Goal: Browse casually: Explore the website without a specific task or goal

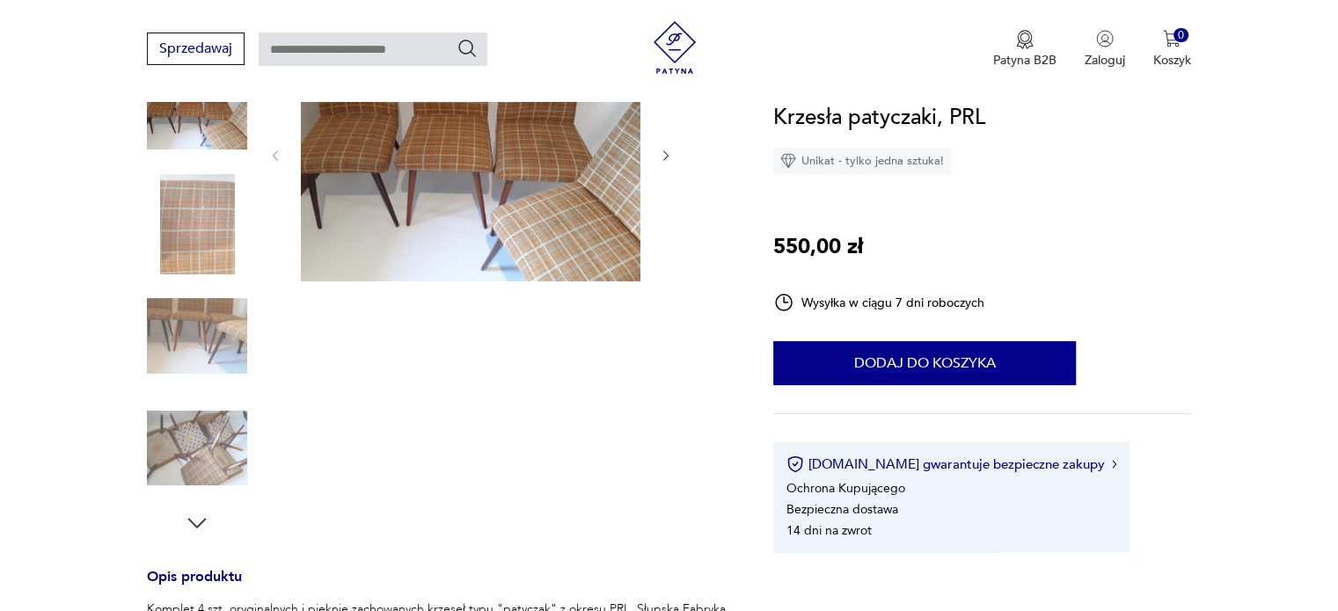
click at [419, 189] on img at bounding box center [471, 153] width 340 height 255
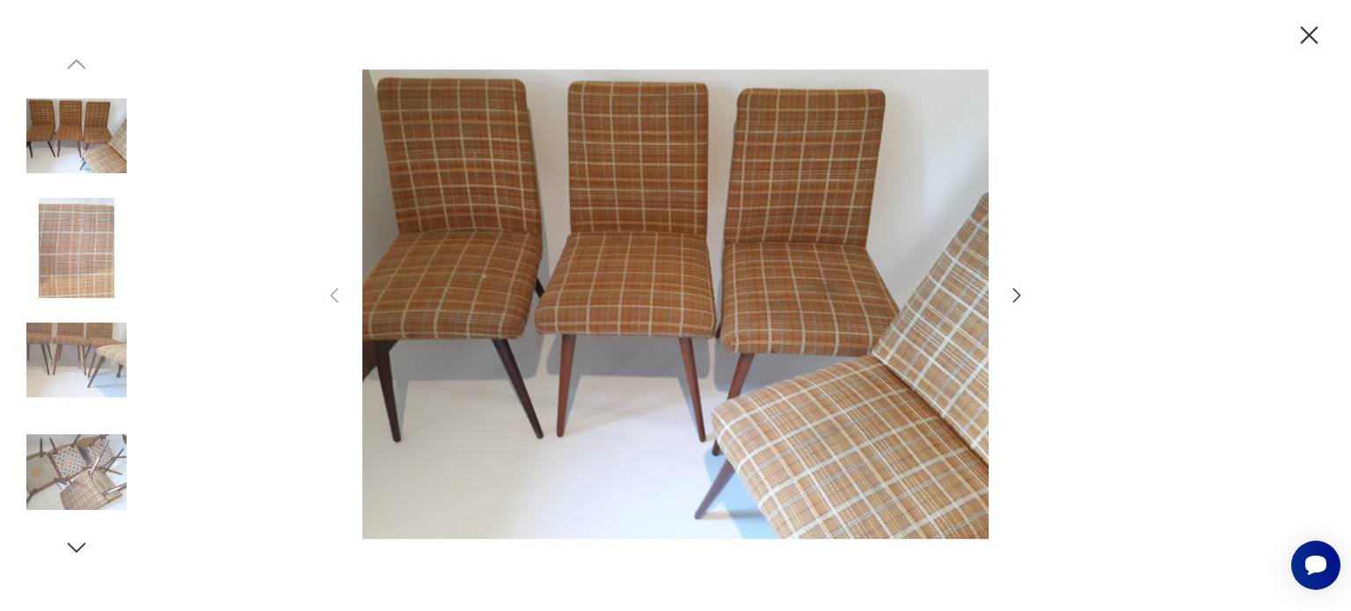
click at [1015, 299] on icon "button" at bounding box center [1017, 295] width 8 height 14
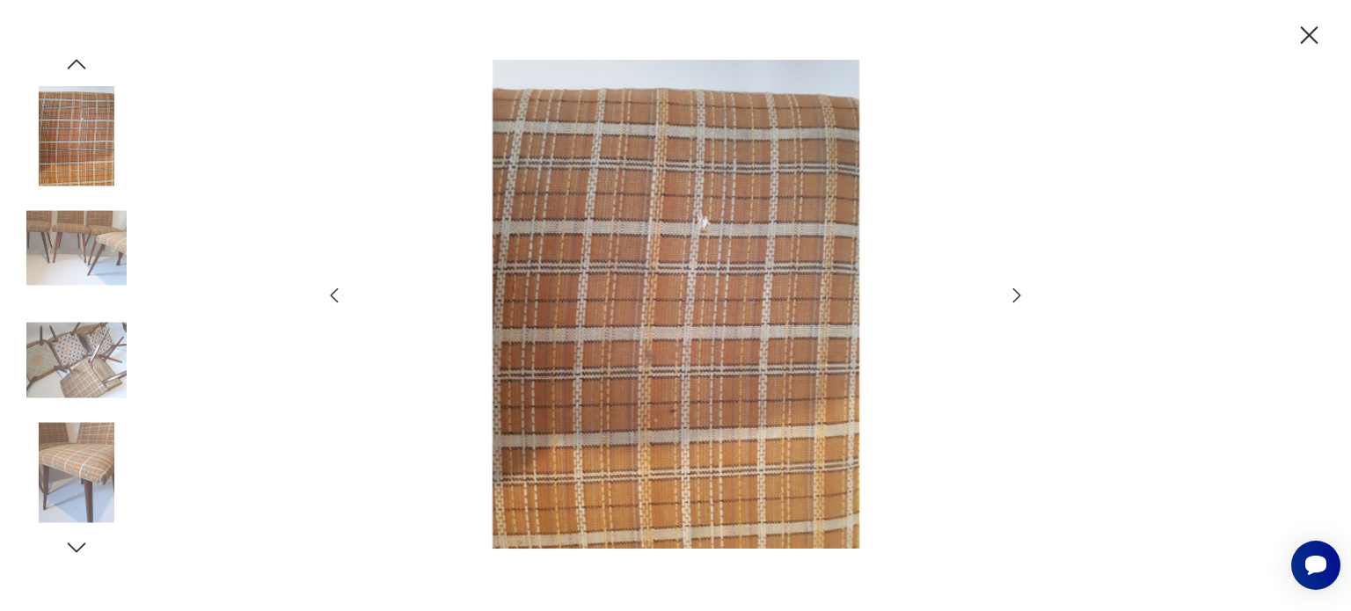
click at [1015, 299] on icon "button" at bounding box center [1017, 295] width 8 height 14
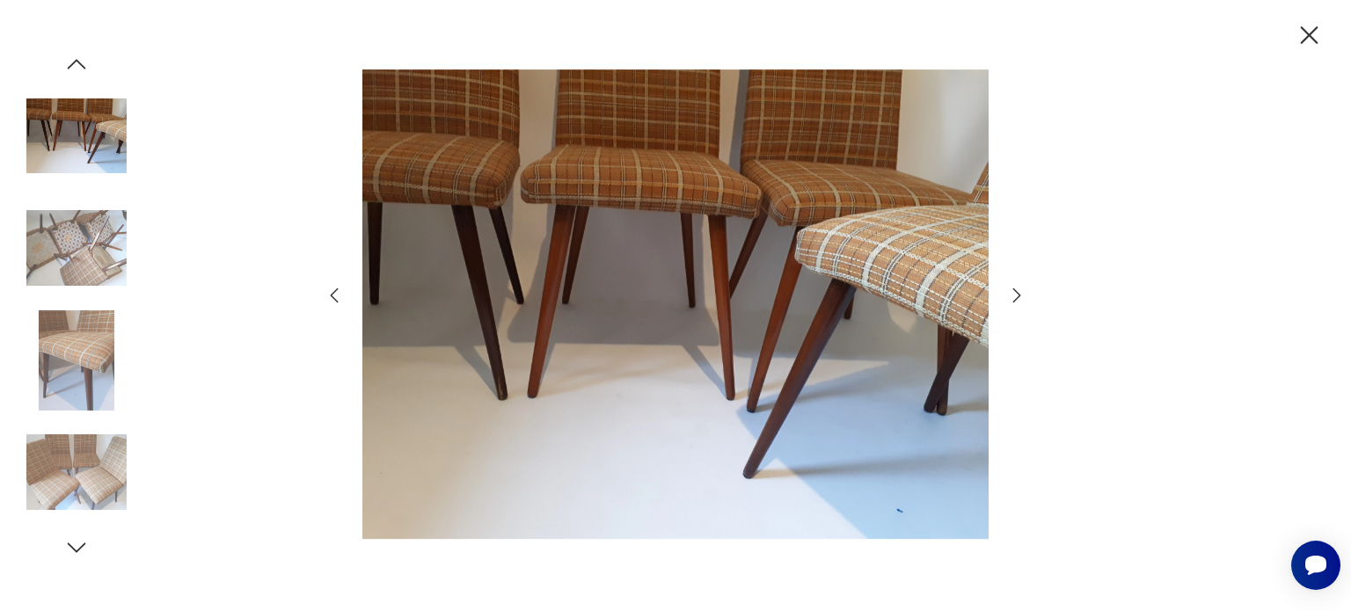
click at [1015, 299] on icon "button" at bounding box center [1017, 295] width 8 height 14
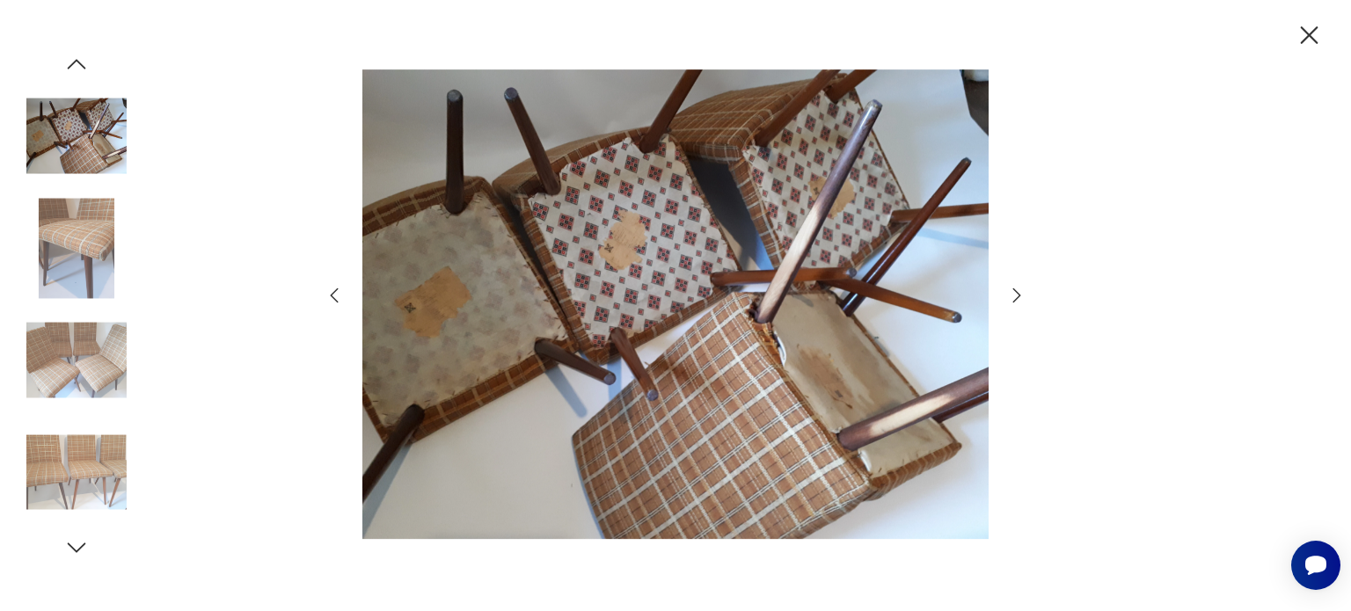
click at [1015, 299] on icon "button" at bounding box center [1017, 295] width 8 height 14
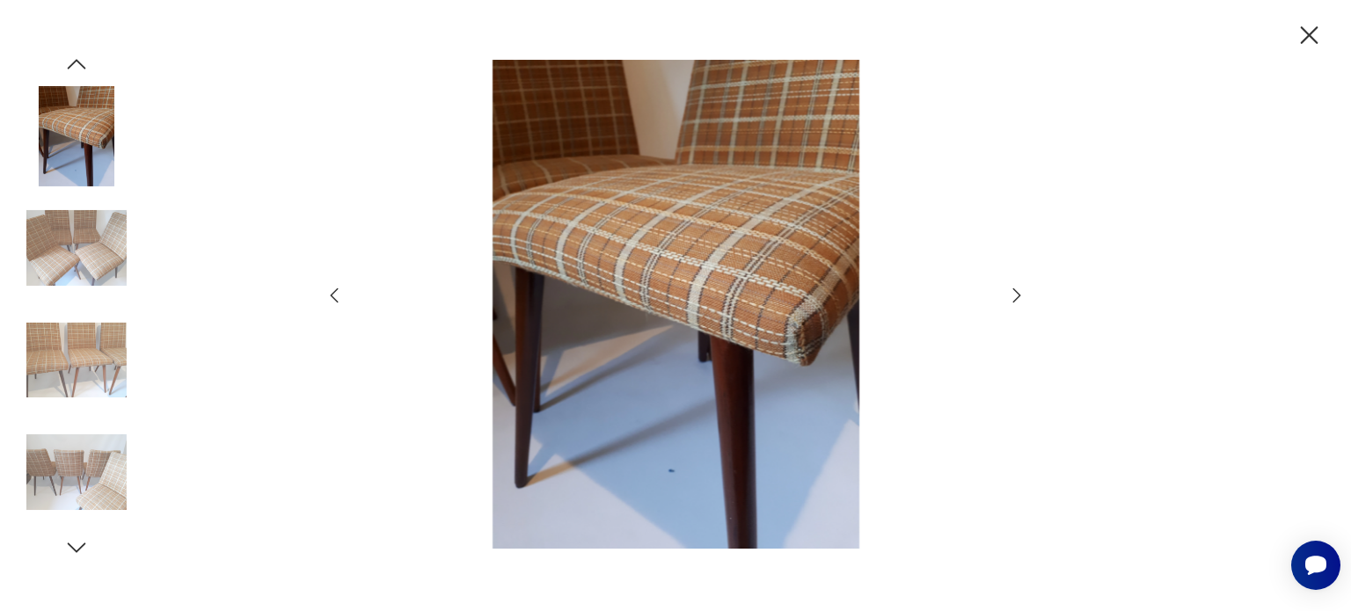
click at [1015, 299] on icon "button" at bounding box center [1017, 295] width 8 height 14
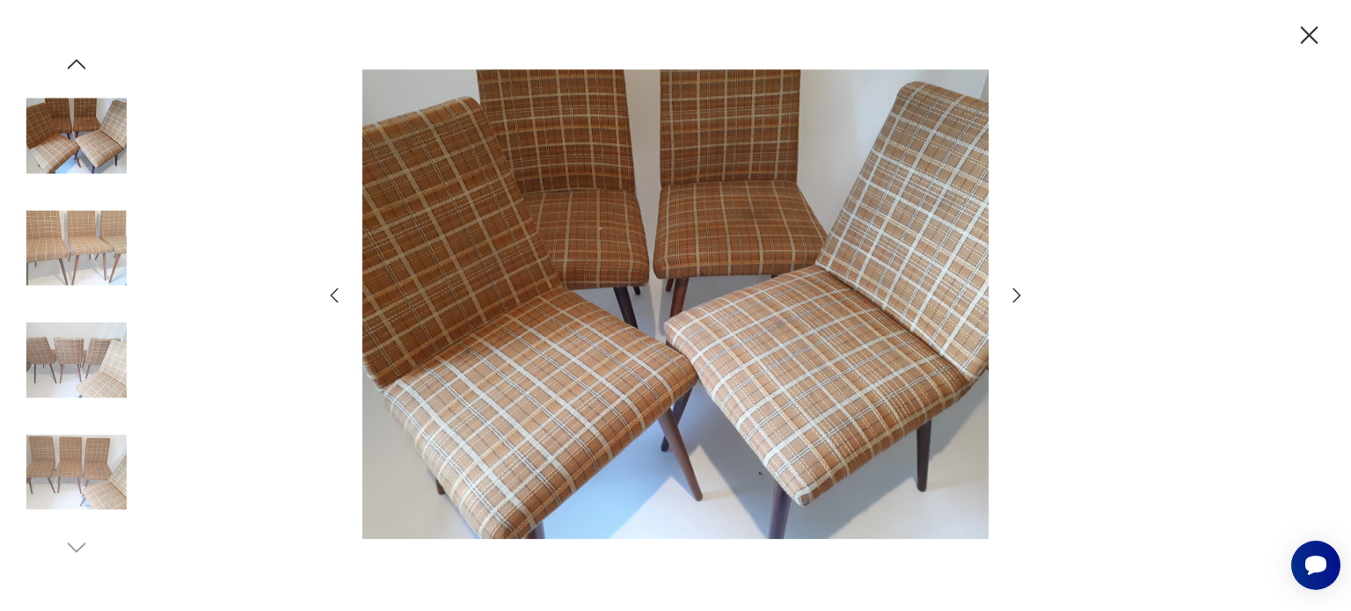
click at [1015, 299] on icon "button" at bounding box center [1017, 295] width 8 height 14
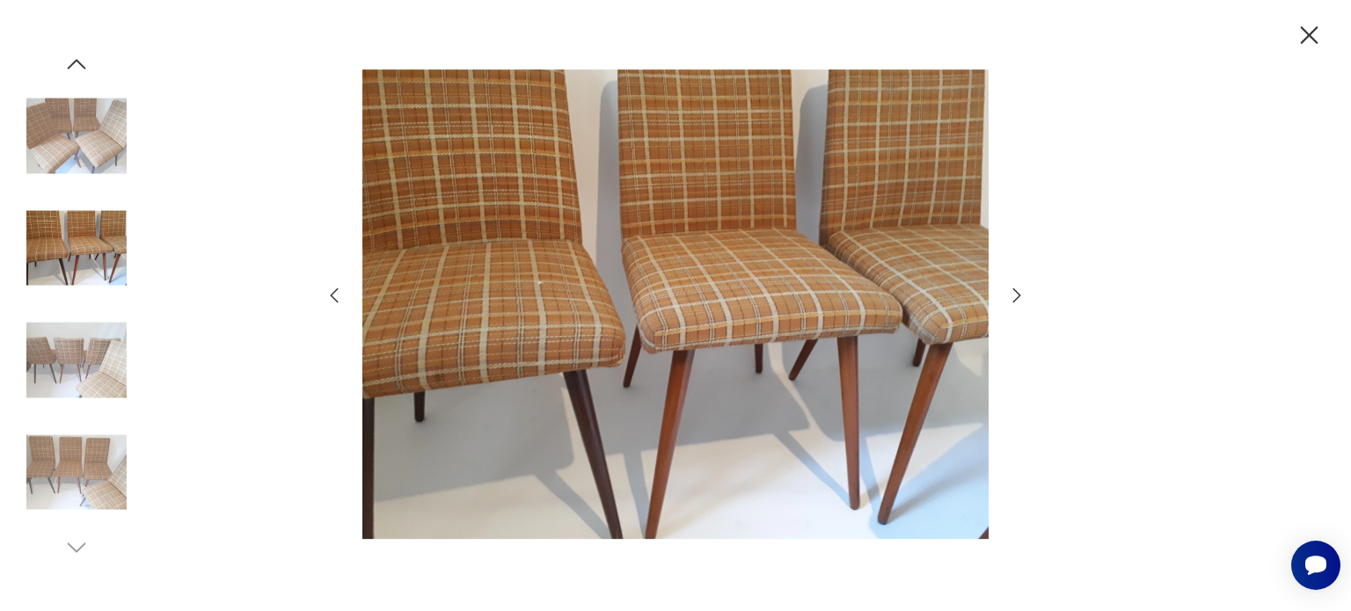
click at [1015, 299] on icon "button" at bounding box center [1017, 295] width 8 height 14
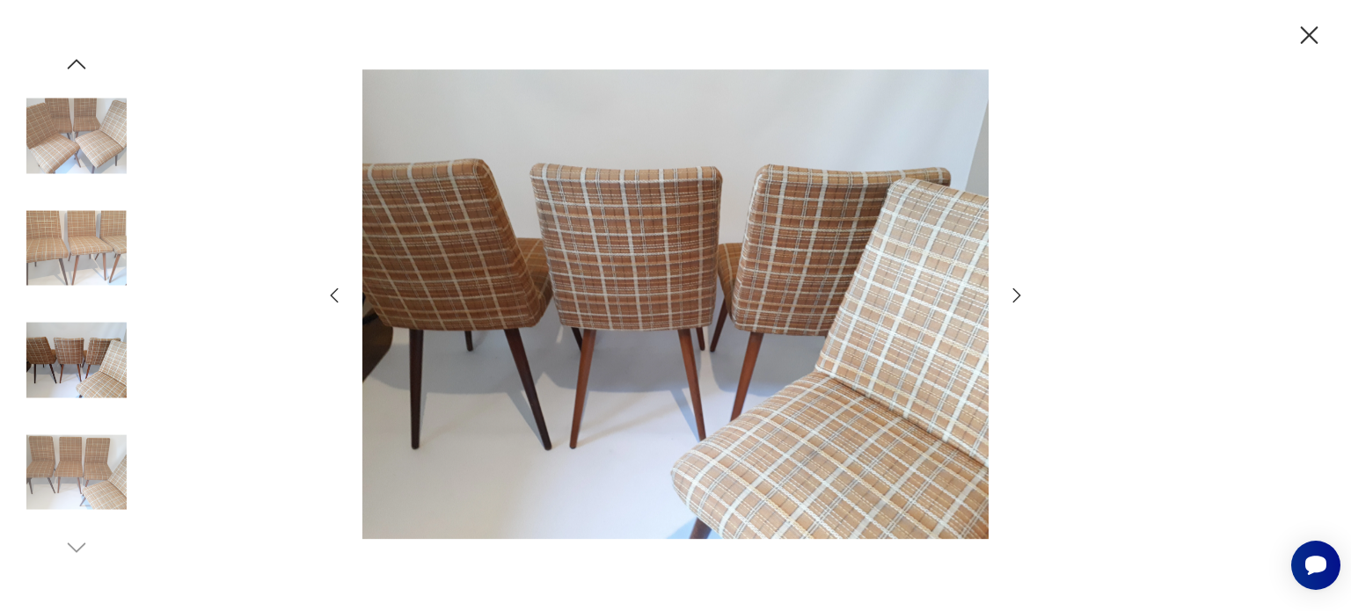
click at [1015, 299] on icon "button" at bounding box center [1017, 295] width 8 height 14
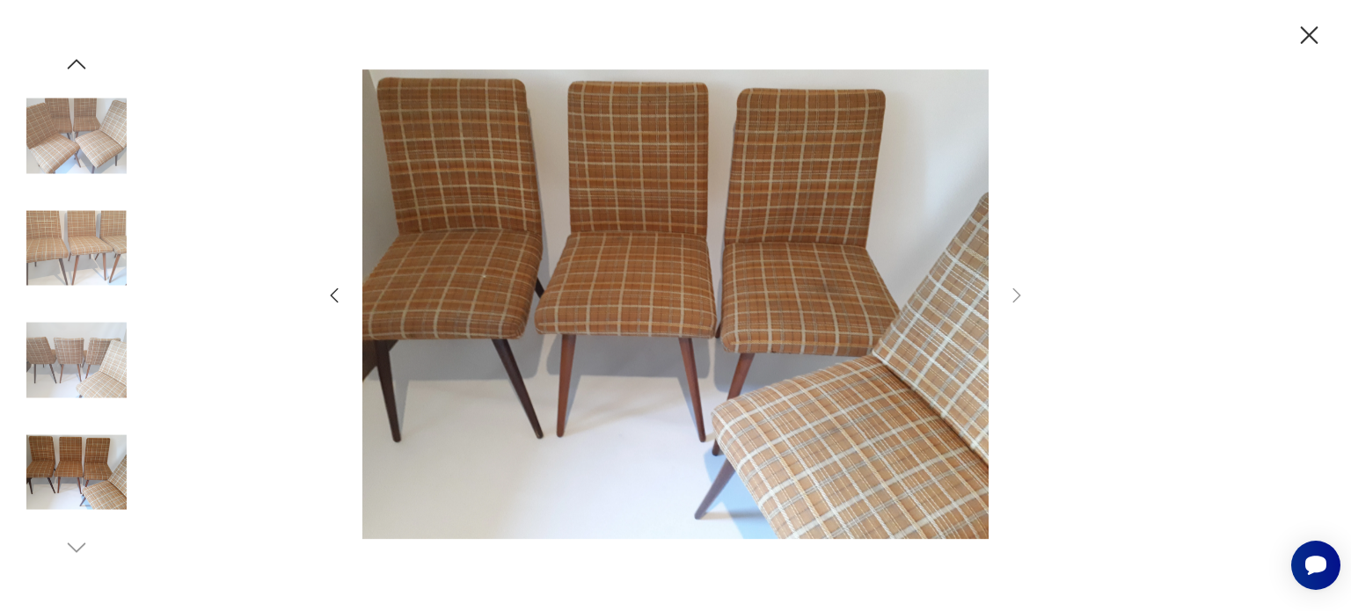
click at [339, 303] on icon "button" at bounding box center [334, 295] width 21 height 21
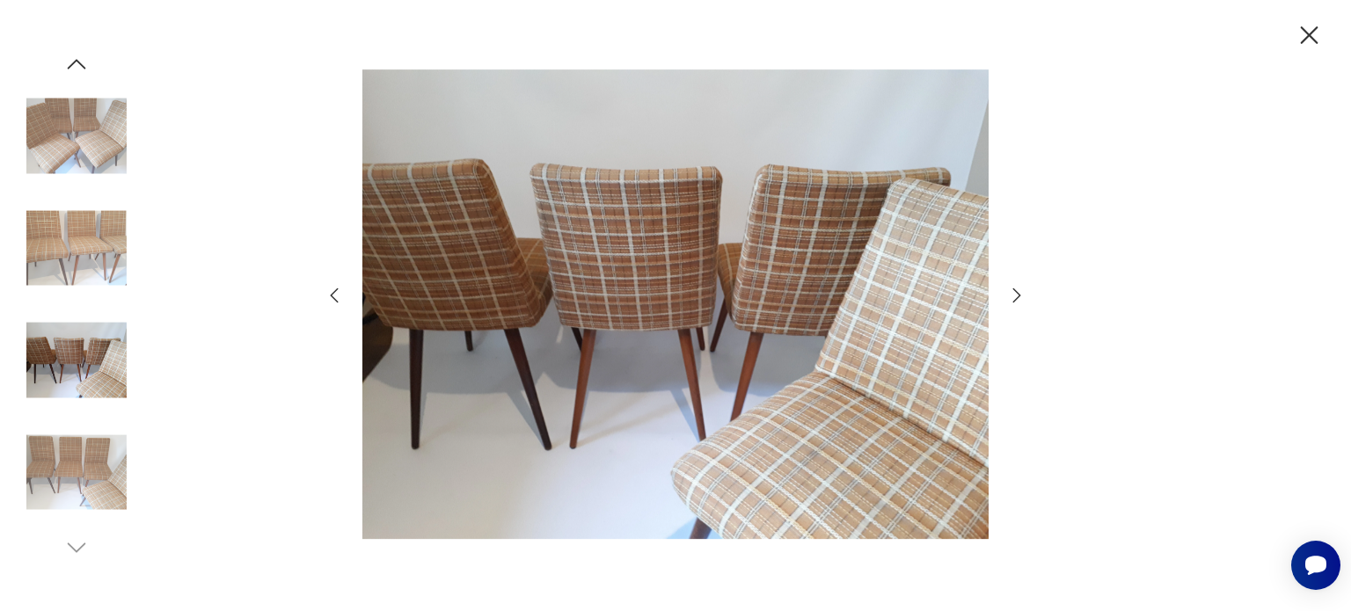
click at [338, 303] on icon "button" at bounding box center [334, 295] width 21 height 21
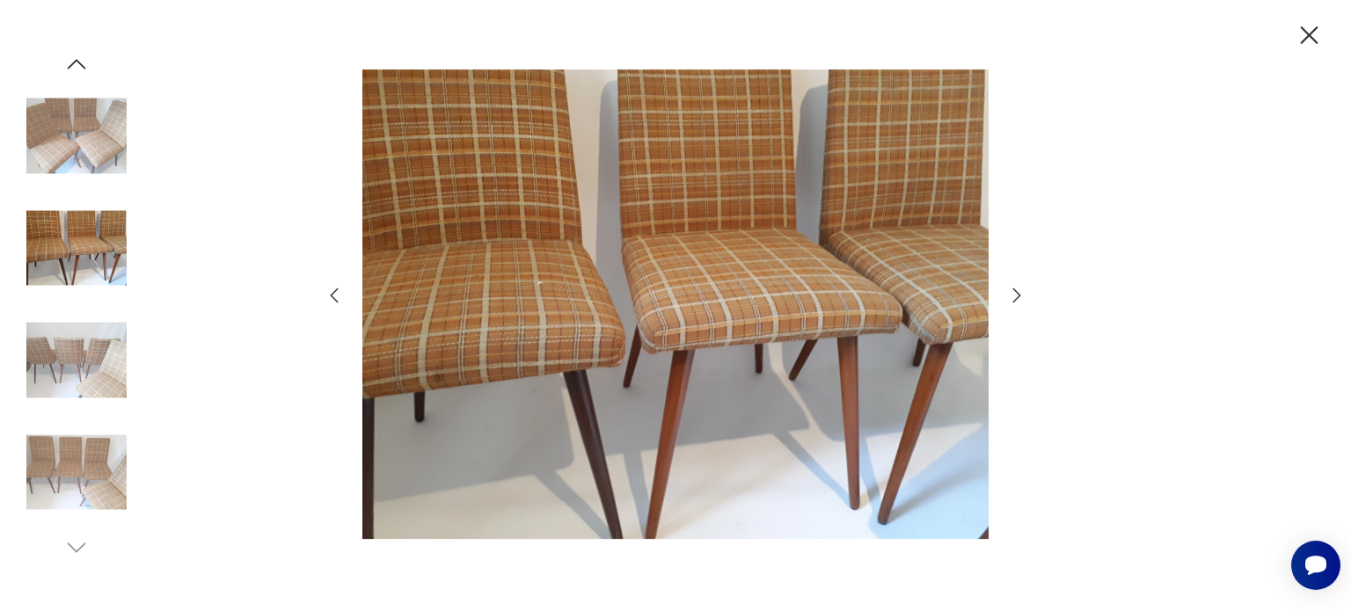
click at [338, 303] on icon "button" at bounding box center [334, 295] width 21 height 21
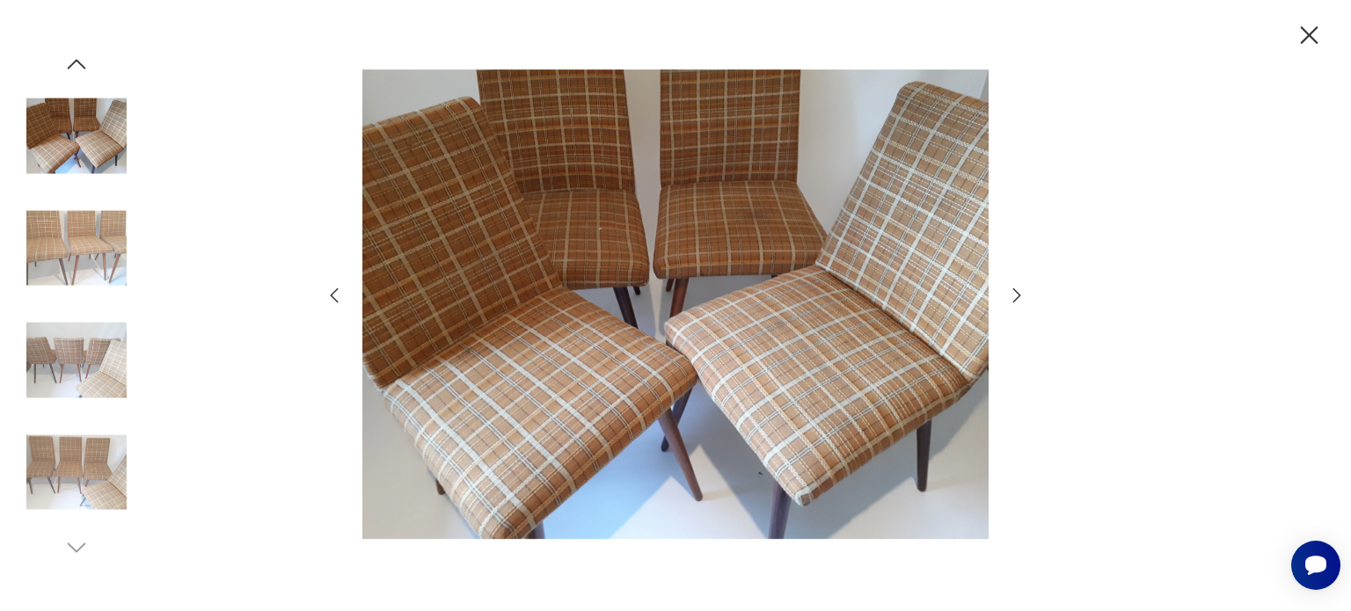
click at [338, 303] on icon "button" at bounding box center [334, 295] width 21 height 21
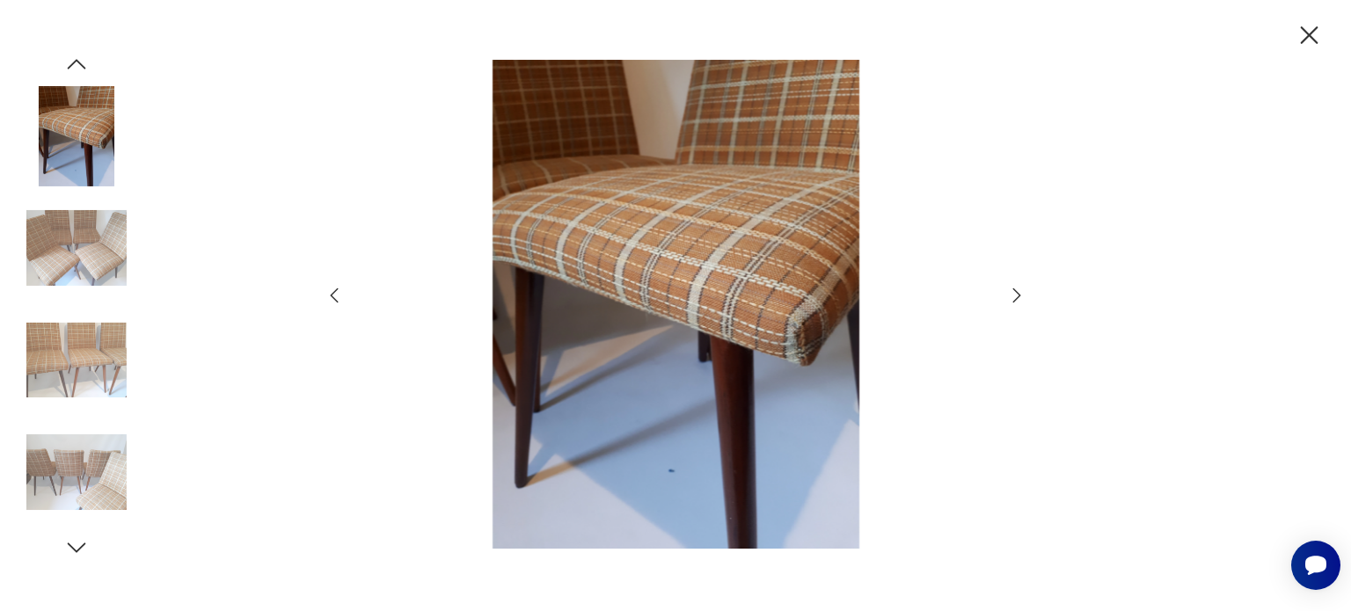
click at [338, 303] on icon "button" at bounding box center [334, 295] width 21 height 21
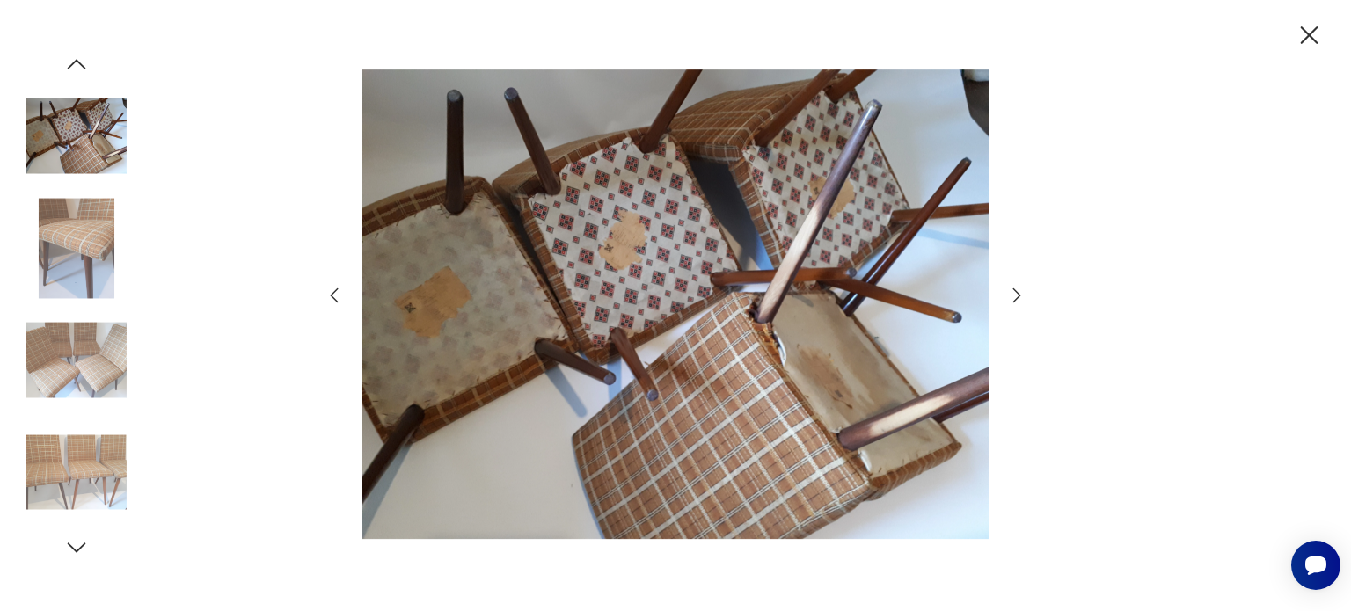
drag, startPoint x: 1312, startPoint y: 38, endPoint x: 1303, endPoint y: 38, distance: 9.7
click at [1311, 38] on icon "button" at bounding box center [1309, 35] width 31 height 31
